Goal: Task Accomplishment & Management: Use online tool/utility

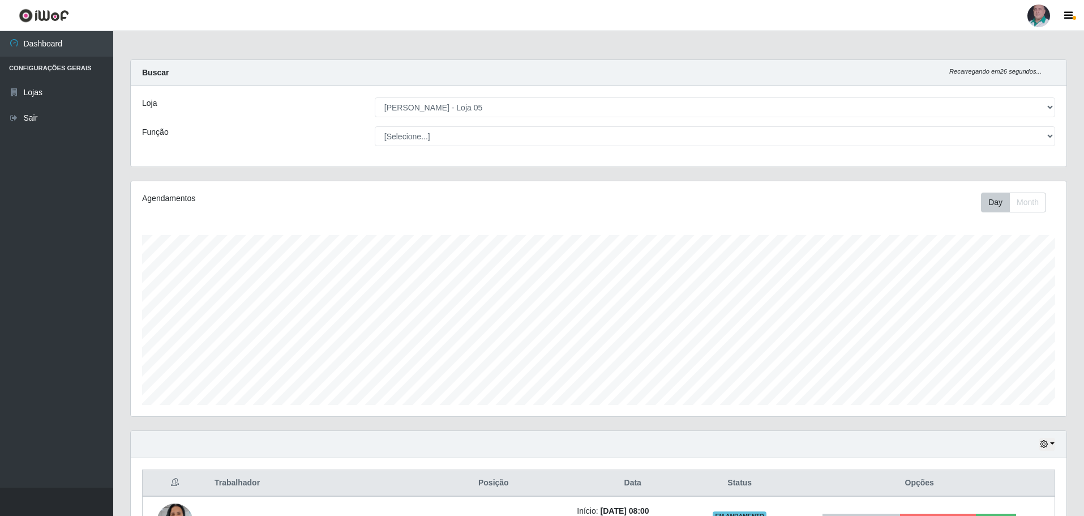
select select "252"
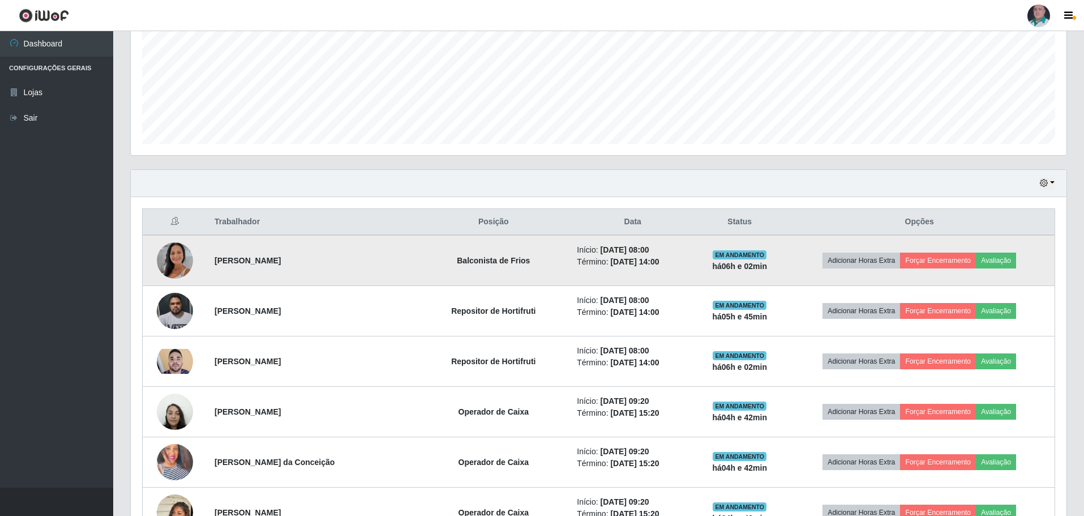
scroll to position [235, 936]
click at [937, 258] on button "Forçar Encerramento" at bounding box center [938, 260] width 76 height 16
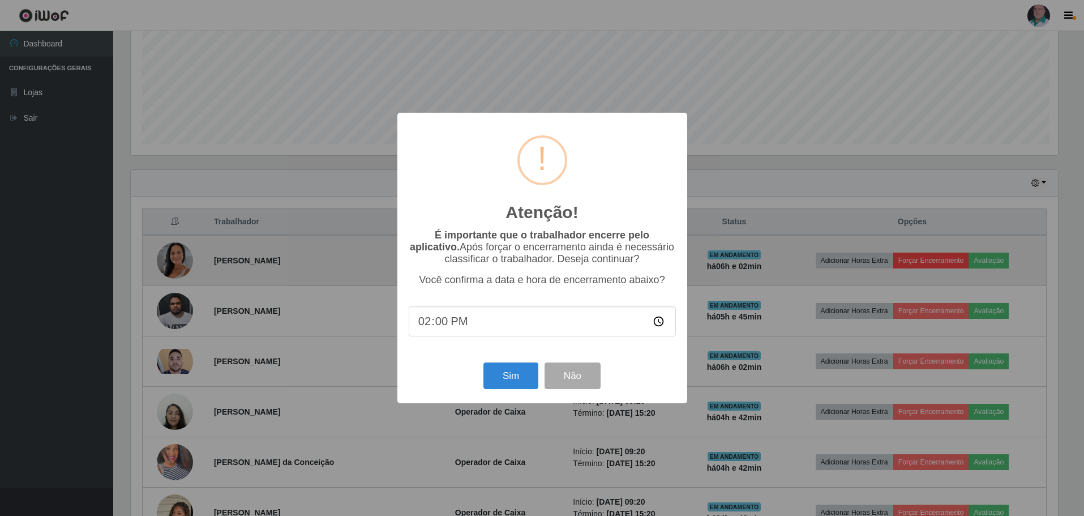
scroll to position [235, 930]
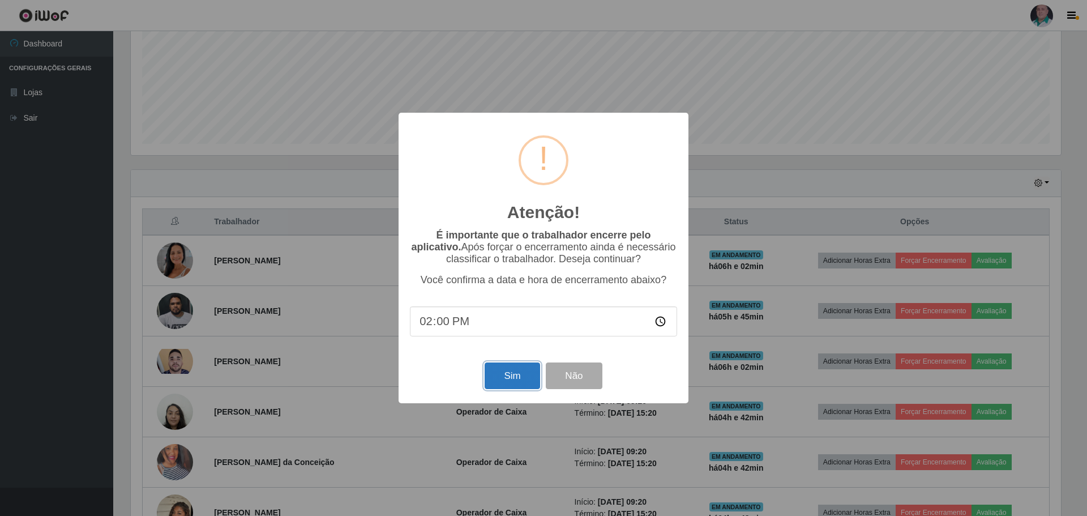
click at [505, 383] on button "Sim" at bounding box center [511, 375] width 55 height 27
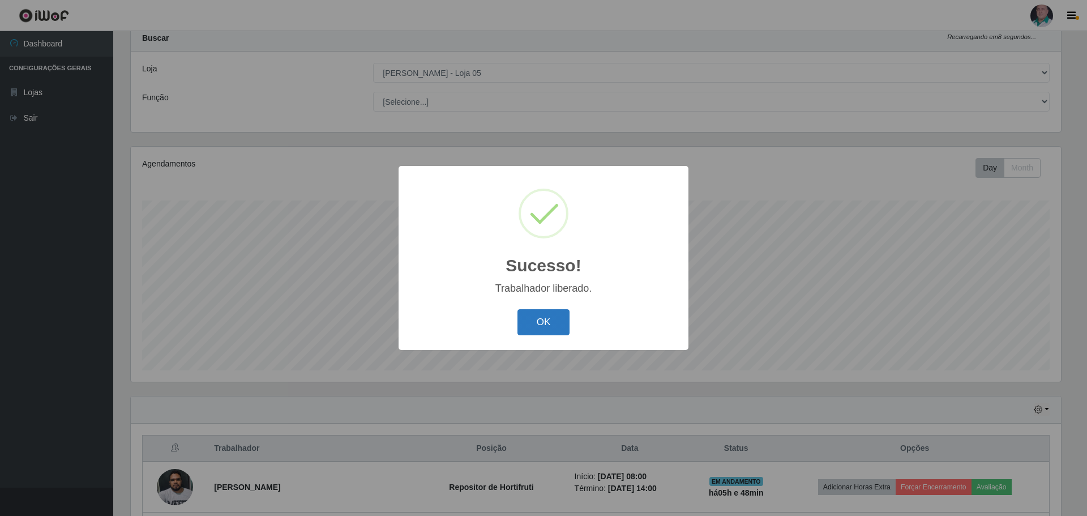
click at [533, 326] on button "OK" at bounding box center [543, 322] width 53 height 27
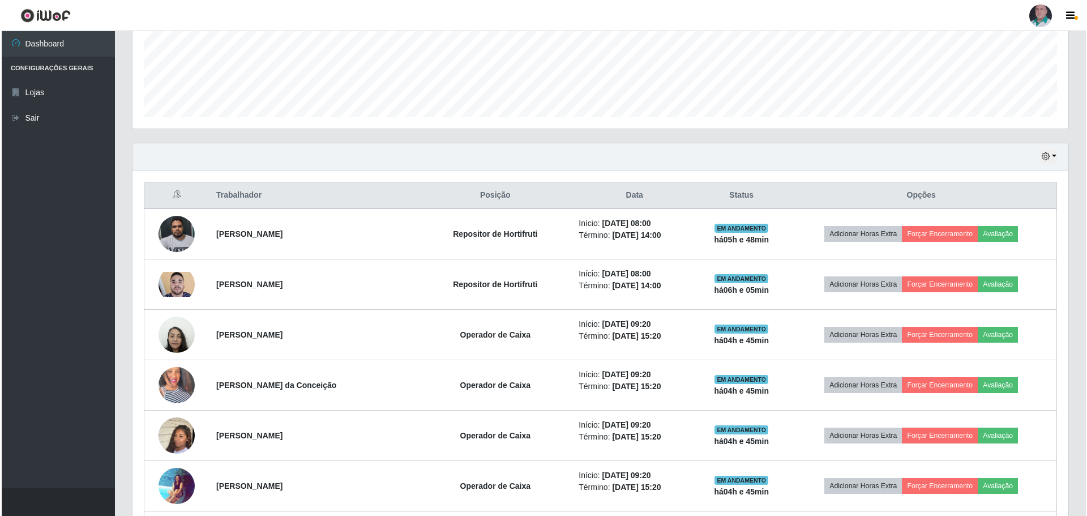
scroll to position [374, 0]
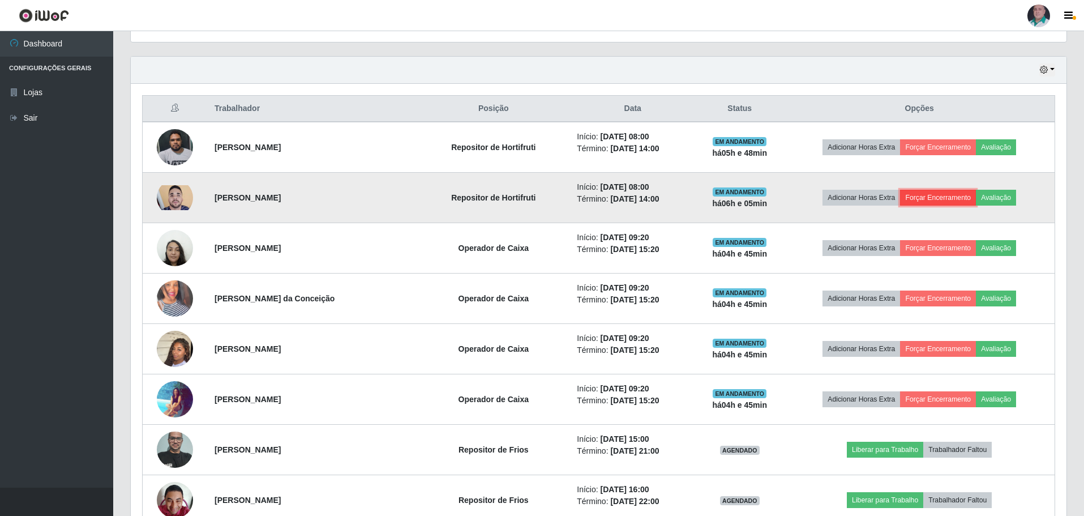
click at [927, 196] on button "Forçar Encerramento" at bounding box center [938, 198] width 76 height 16
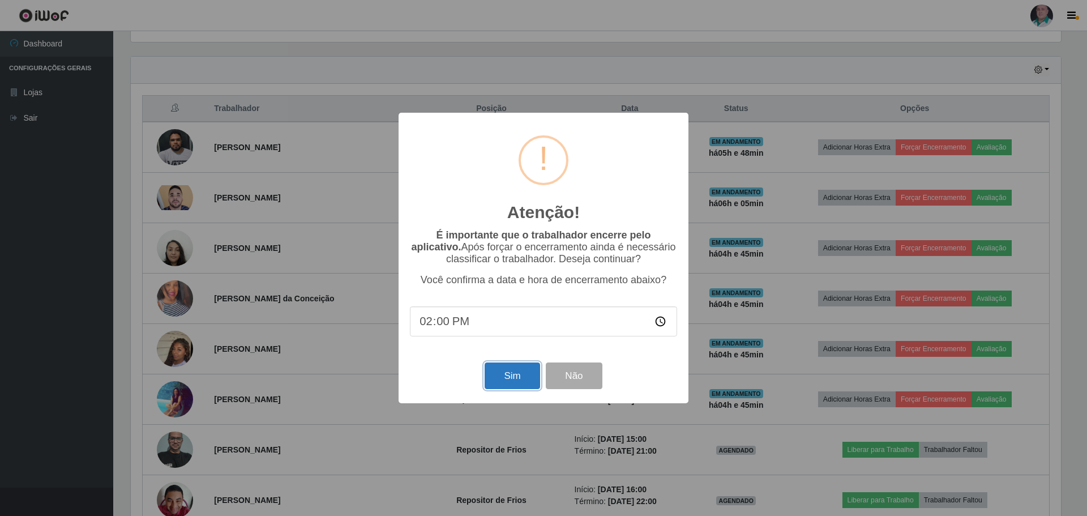
click at [509, 380] on button "Sim" at bounding box center [511, 375] width 55 height 27
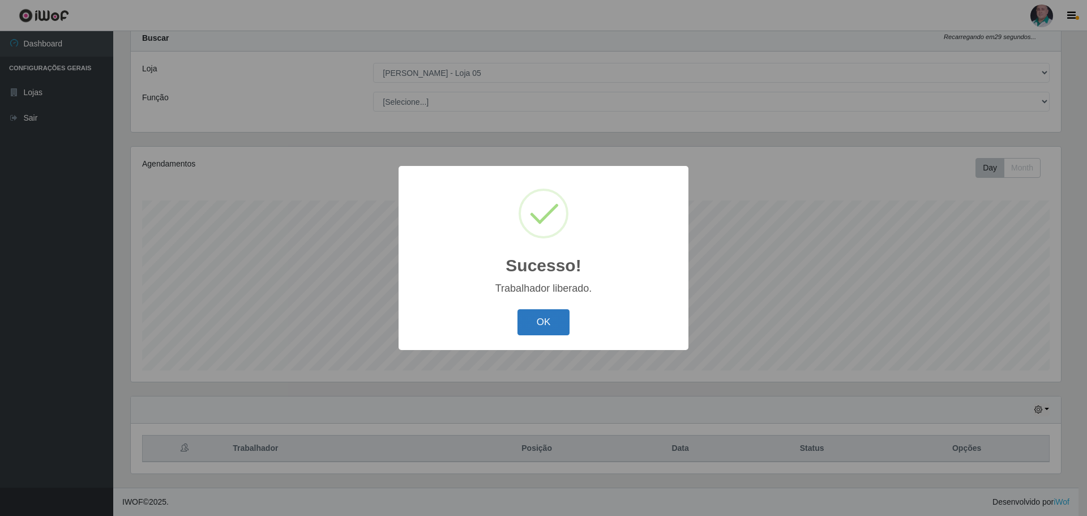
click at [556, 321] on button "OK" at bounding box center [543, 322] width 53 height 27
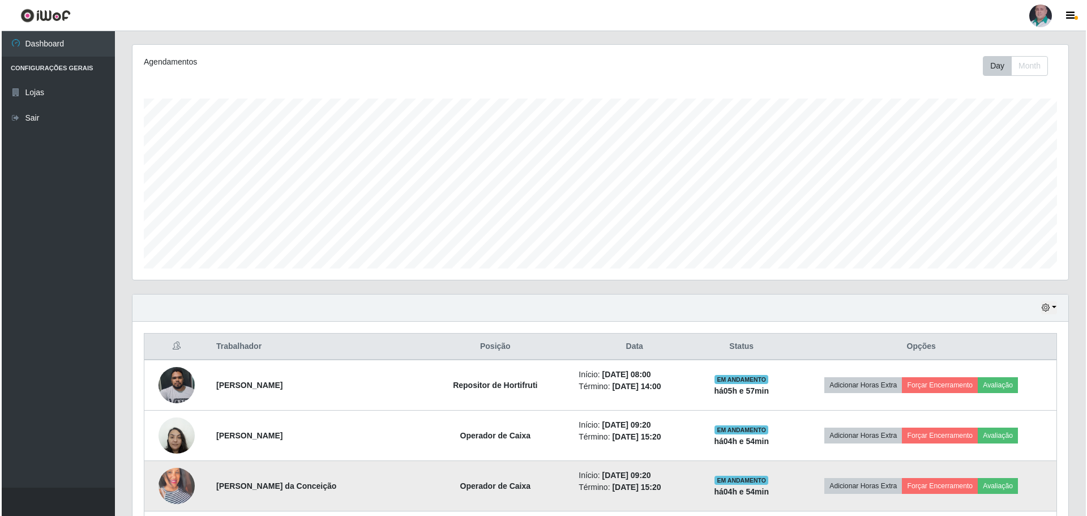
scroll to position [318, 0]
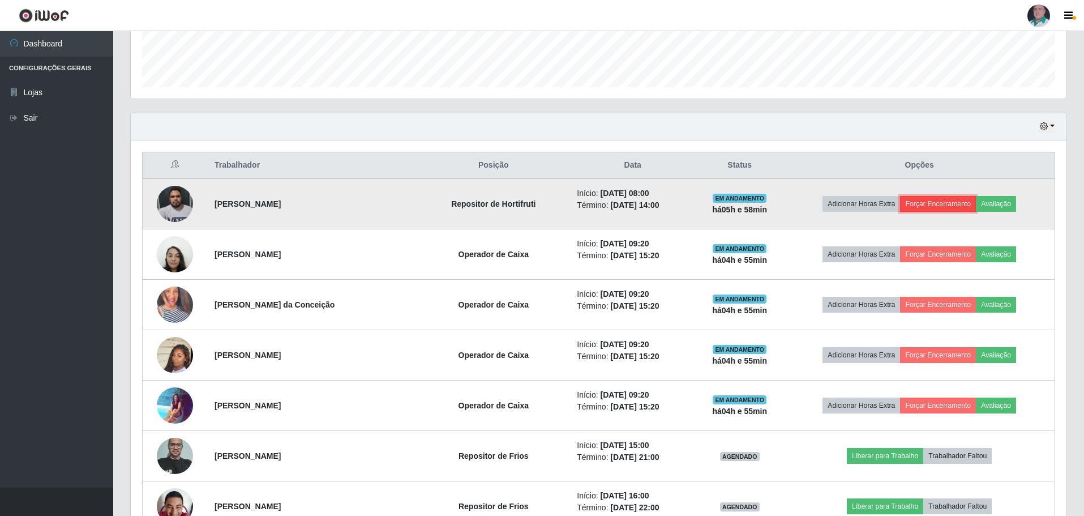
click at [932, 202] on button "Forçar Encerramento" at bounding box center [938, 204] width 76 height 16
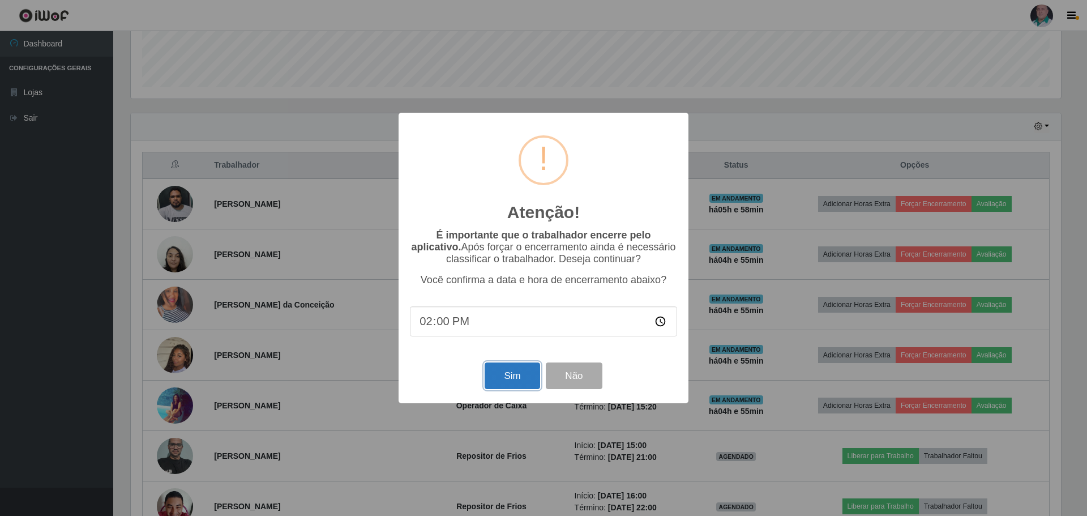
click at [518, 375] on button "Sim" at bounding box center [511, 375] width 55 height 27
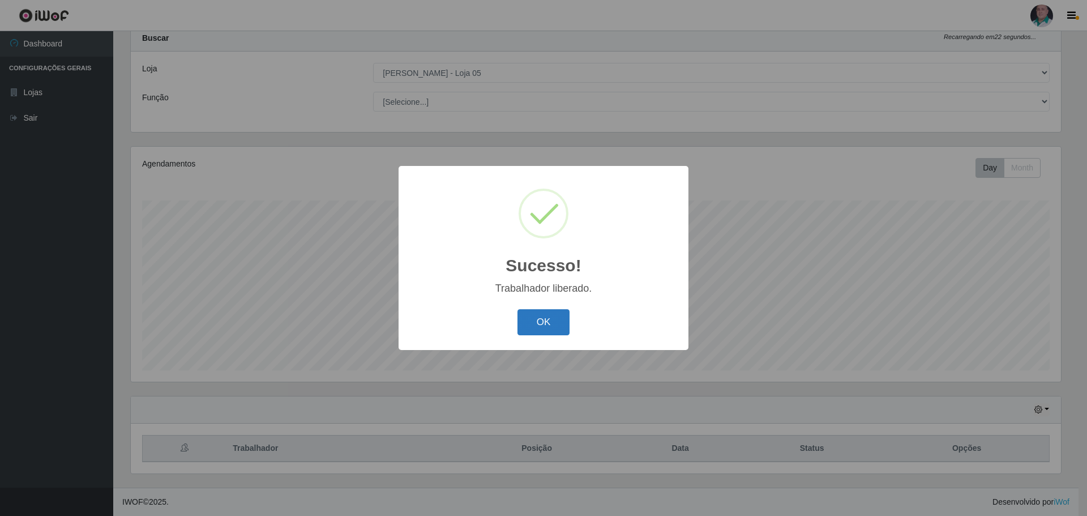
click at [550, 320] on button "OK" at bounding box center [543, 322] width 53 height 27
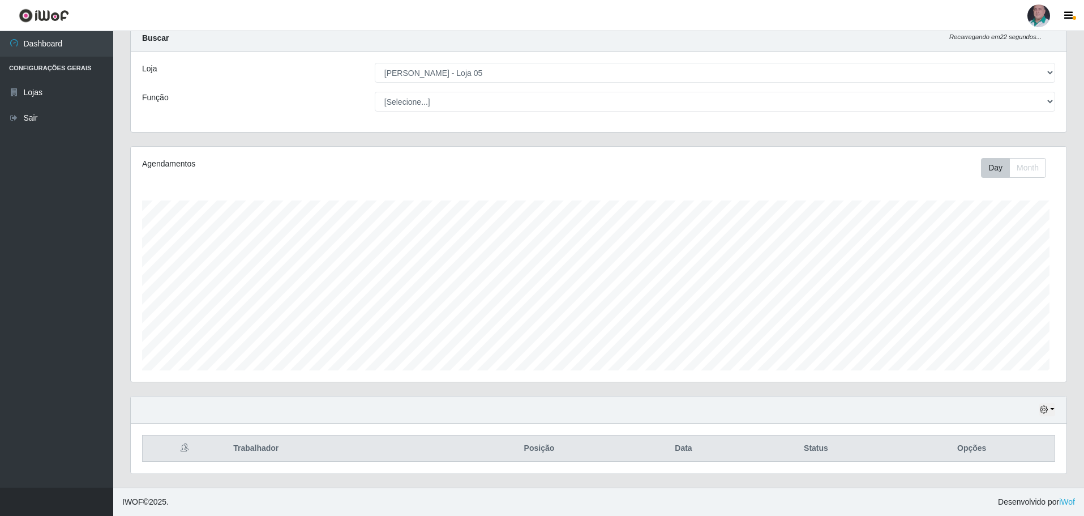
scroll to position [235, 936]
